Goal: Complete application form

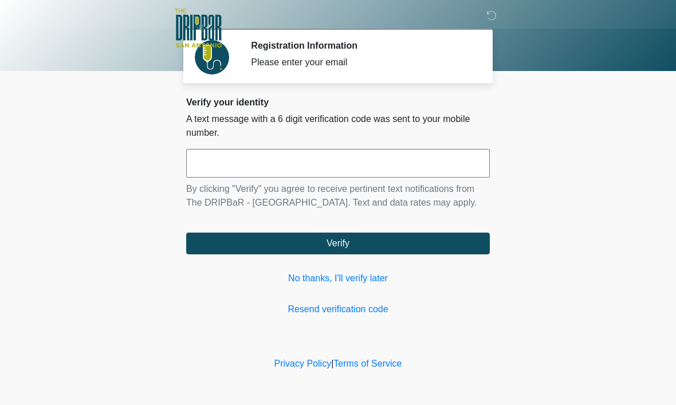
scroll to position [1, 0]
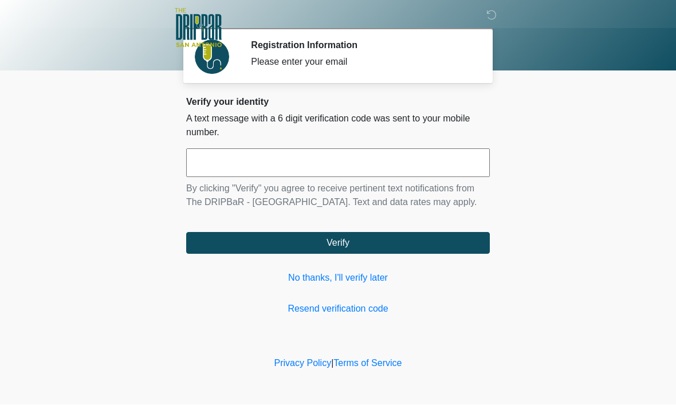
click at [372, 152] on input "text" at bounding box center [338, 163] width 304 height 29
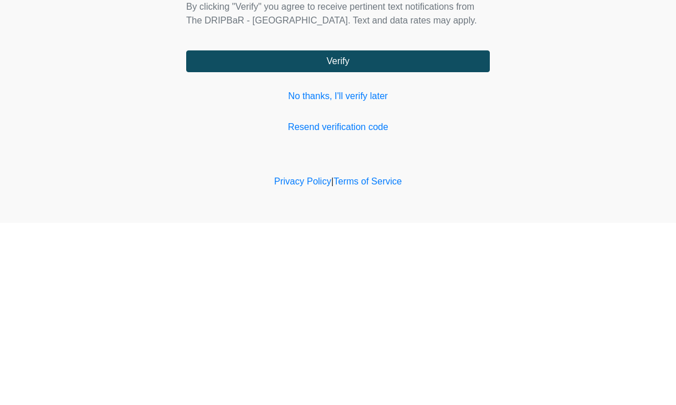
type input "******"
click at [389, 233] on button "Verify" at bounding box center [338, 244] width 304 height 22
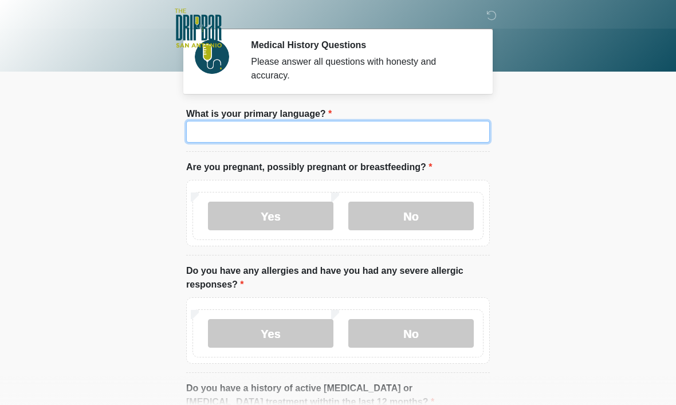
click at [373, 127] on input "What is your primary language?" at bounding box center [338, 132] width 304 height 22
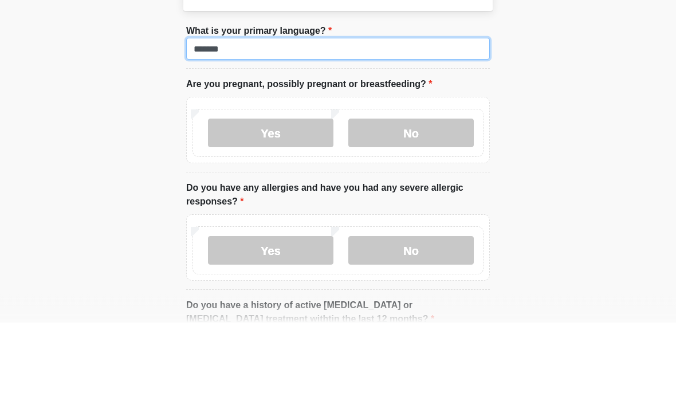
type input "*******"
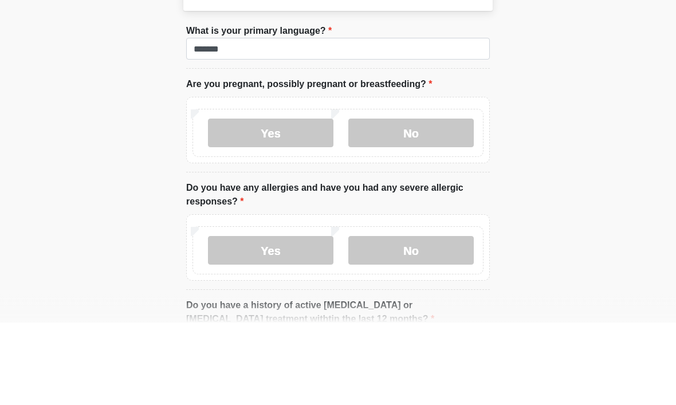
click at [421, 202] on label "No" at bounding box center [410, 216] width 125 height 29
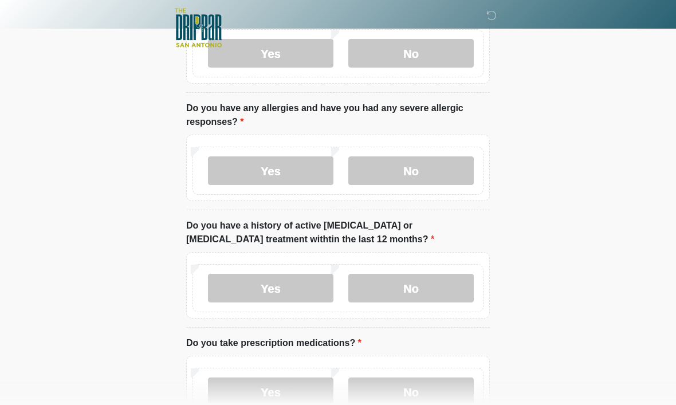
scroll to position [163, 0]
click at [285, 162] on label "Yes" at bounding box center [270, 170] width 125 height 29
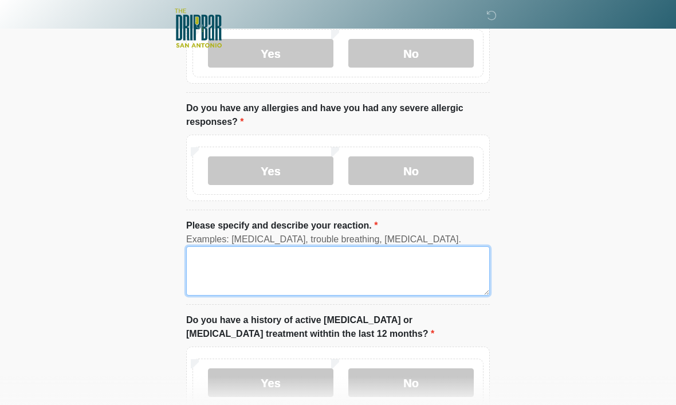
click at [319, 269] on textarea "Please specify and describe your reaction." at bounding box center [338, 270] width 304 height 49
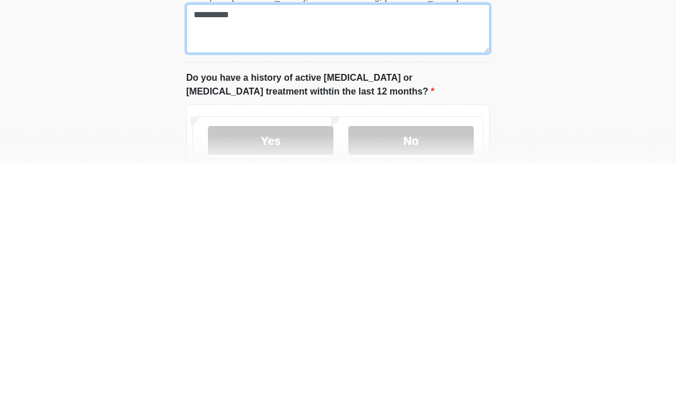
scroll to position [164, 0]
type textarea "**********"
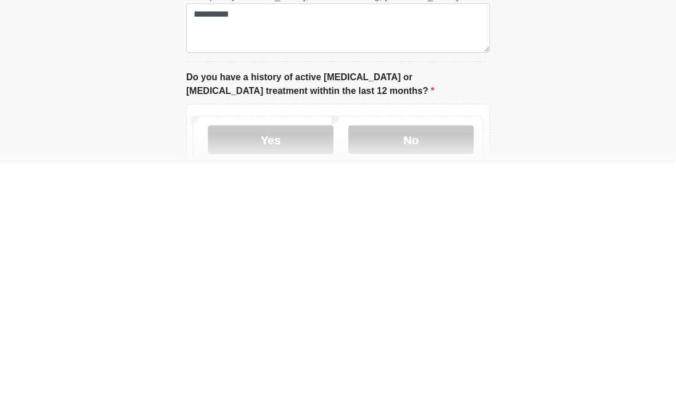
click at [429, 367] on label "No" at bounding box center [410, 381] width 125 height 29
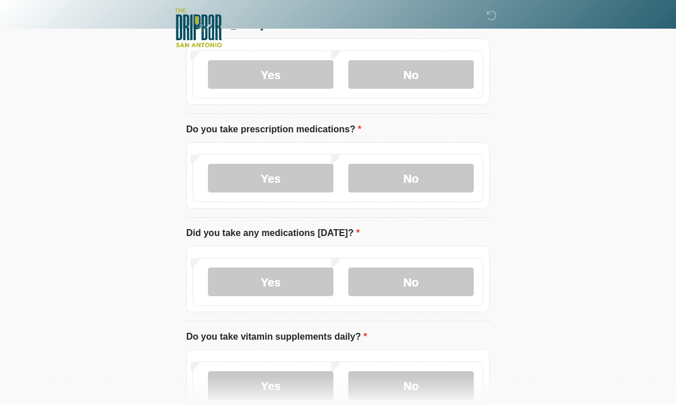
scroll to position [471, 0]
click at [296, 172] on label "Yes" at bounding box center [270, 178] width 125 height 29
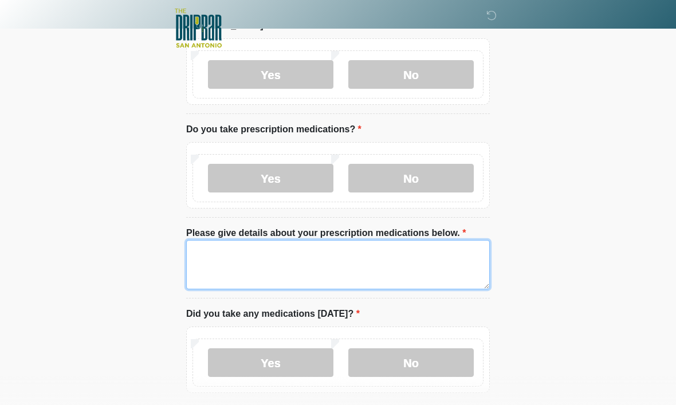
click at [351, 268] on textarea "Please give details about your prescription medications below." at bounding box center [338, 264] width 304 height 49
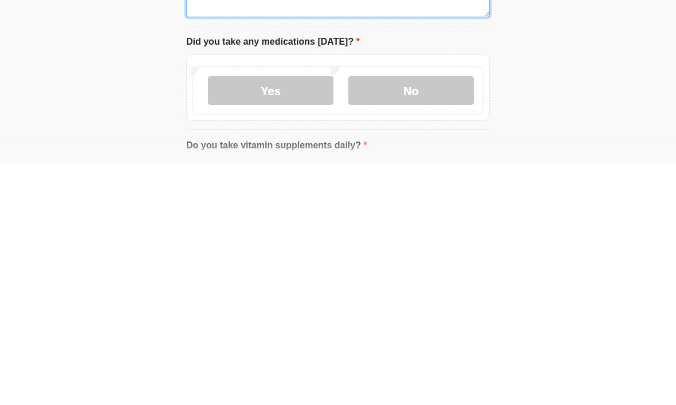
type textarea "**********"
click at [418, 318] on label "No" at bounding box center [410, 332] width 125 height 29
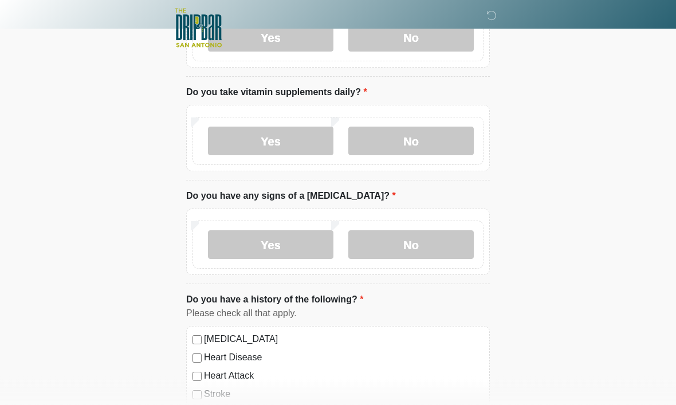
scroll to position [797, 0]
click at [438, 136] on label "No" at bounding box center [410, 141] width 125 height 29
click at [435, 243] on label "No" at bounding box center [410, 244] width 125 height 29
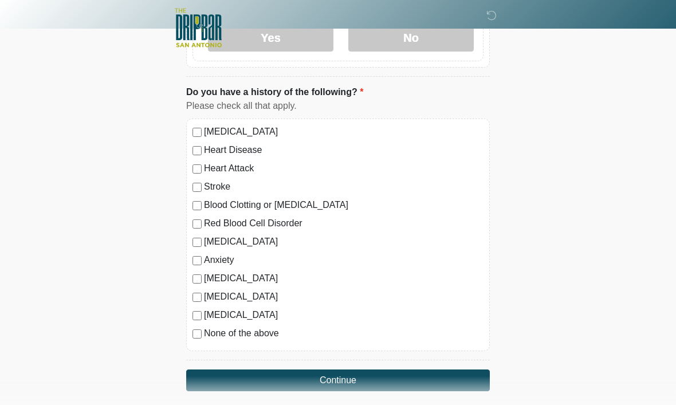
scroll to position [1004, 0]
click at [199, 120] on div "[MEDICAL_DATA] Heart Disease Heart Attack Stroke Blood Clotting or [MEDICAL_DAT…" at bounding box center [338, 235] width 304 height 233
click at [352, 372] on button "Continue" at bounding box center [338, 380] width 304 height 22
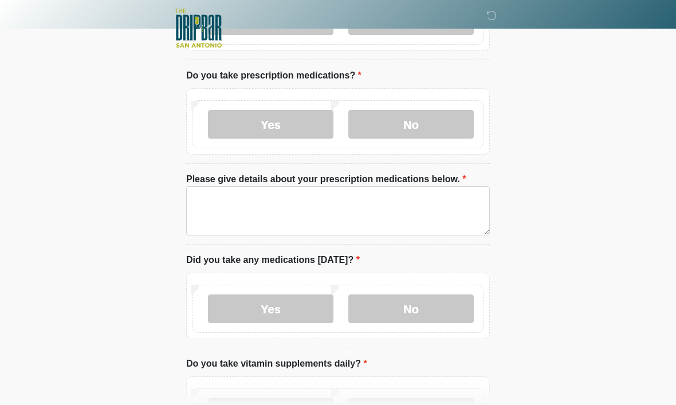
scroll to position [0, 0]
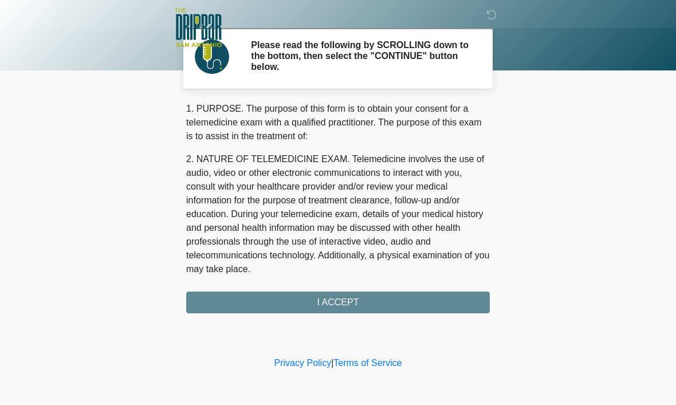
click at [391, 295] on div "1. PURPOSE. The purpose of this form is to obtain your consent for a telemedici…" at bounding box center [338, 208] width 304 height 211
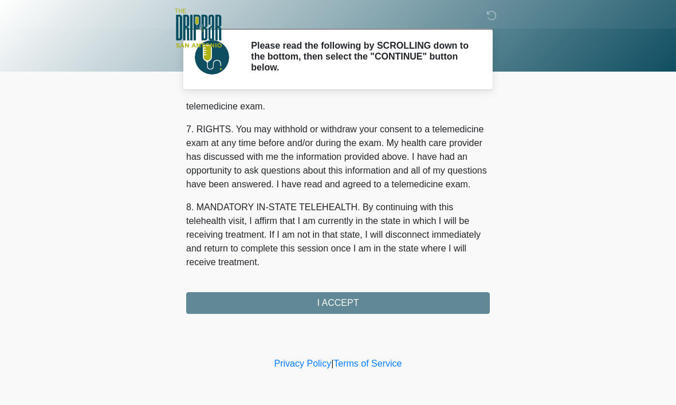
scroll to position [516, 0]
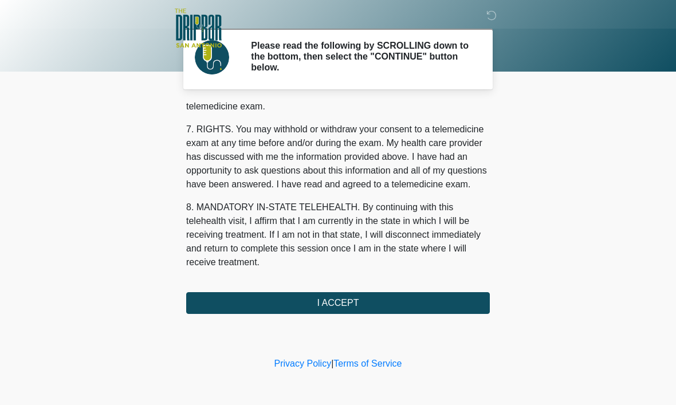
click at [364, 302] on button "I ACCEPT" at bounding box center [338, 303] width 304 height 22
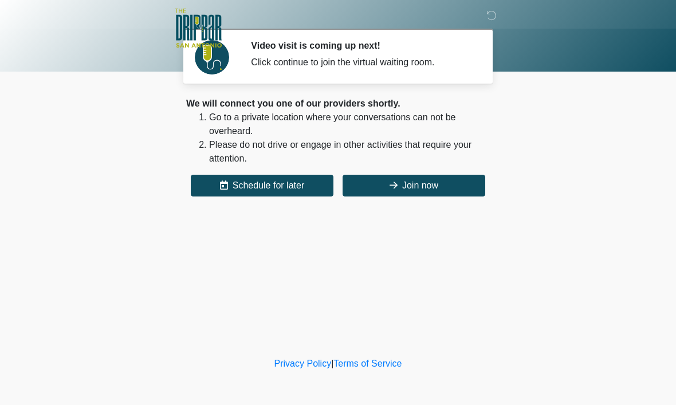
click at [378, 188] on button "Join now" at bounding box center [414, 186] width 143 height 22
